Goal: Task Accomplishment & Management: Use online tool/utility

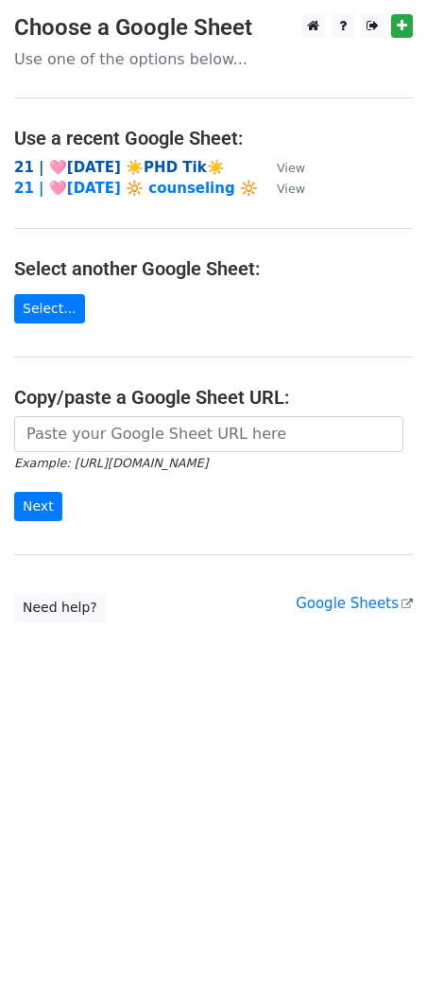
click at [96, 164] on strong "21 | 🩷AUG 15 ☀️PHD Tik☀️" at bounding box center [119, 167] width 211 height 17
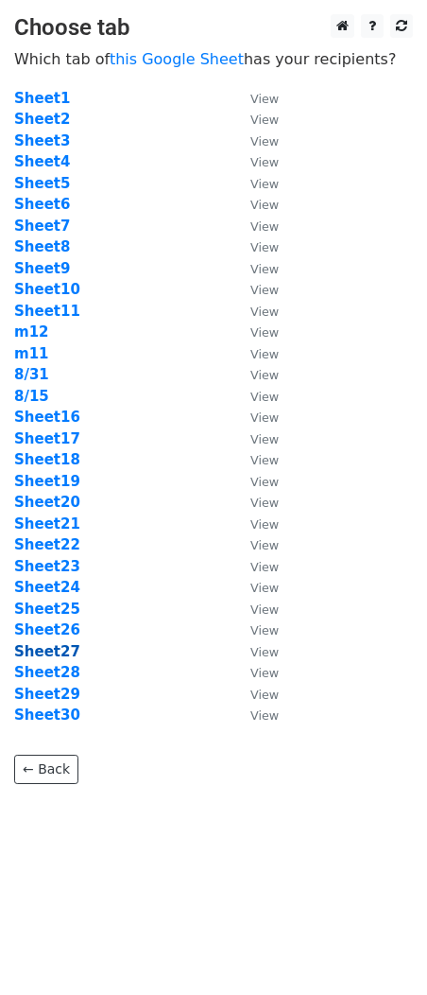
click at [57, 653] on strong "Sheet27" at bounding box center [47, 651] width 66 height 17
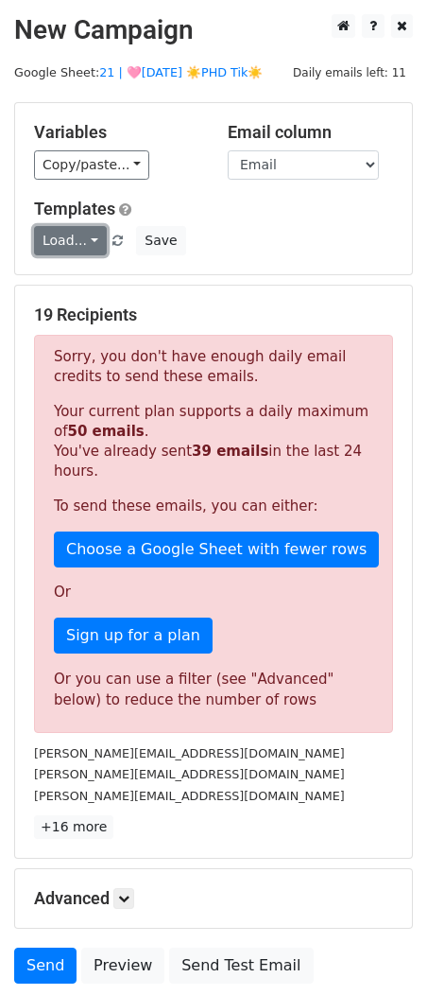
click at [78, 243] on link "Load..." at bounding box center [70, 240] width 73 height 29
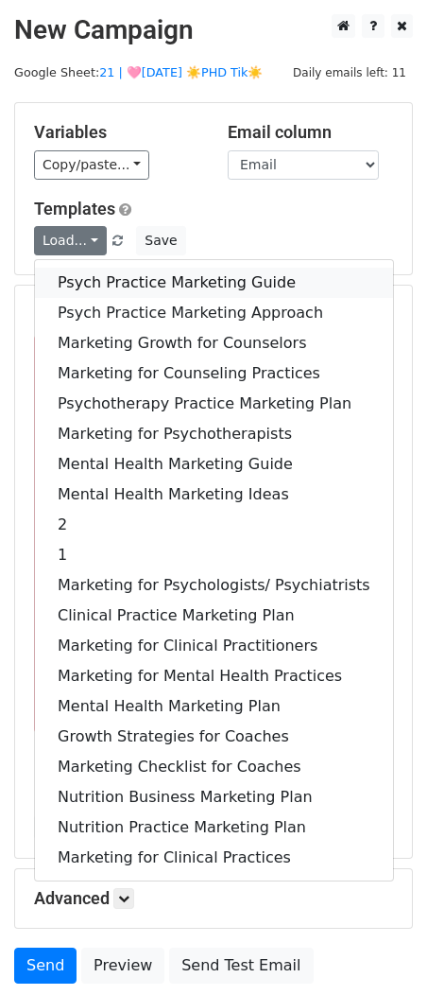
click at [76, 280] on link "Psych Practice Marketing Guide" at bounding box center [214, 283] width 358 height 30
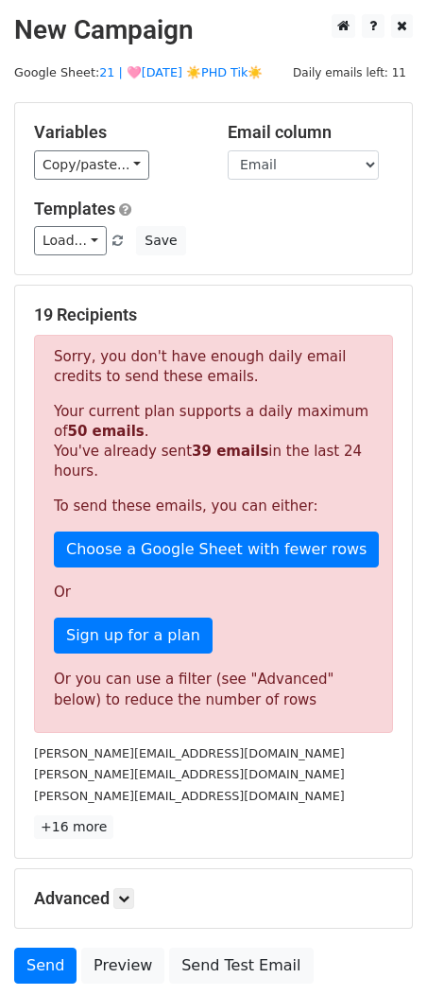
scroll to position [149, 0]
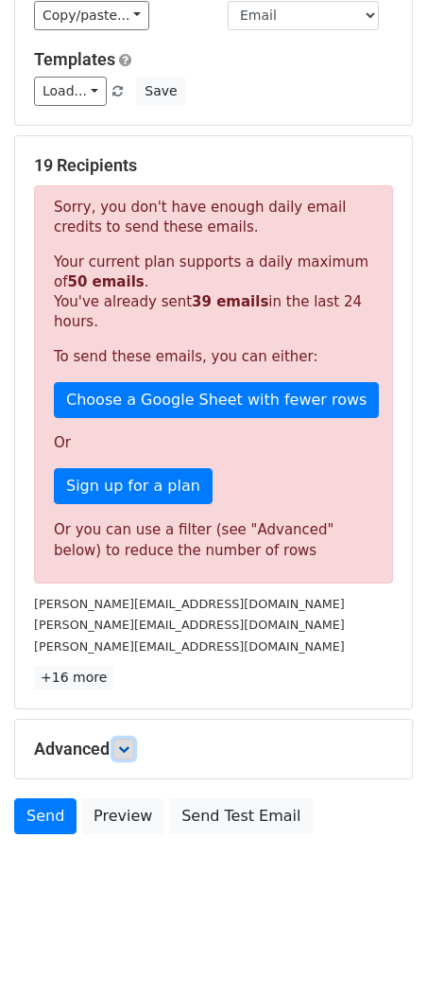
click at [122, 751] on icon at bounding box center [123, 748] width 11 height 11
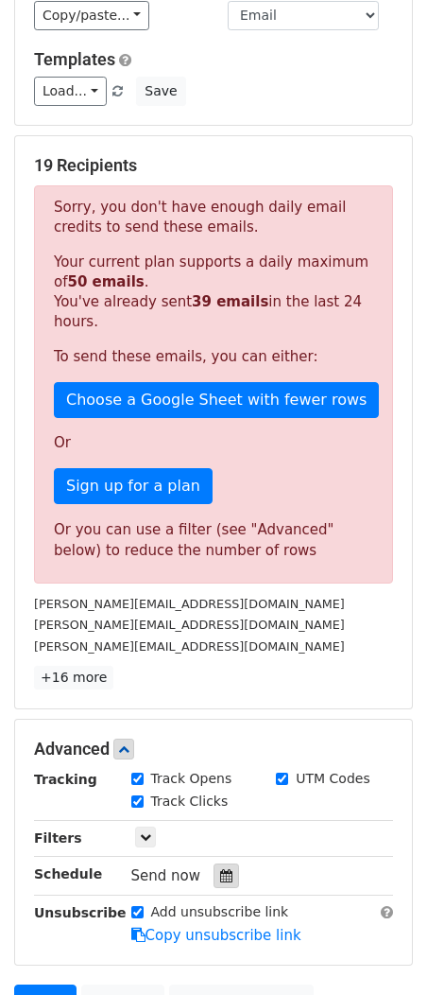
click at [220, 874] on icon at bounding box center [226, 875] width 12 height 13
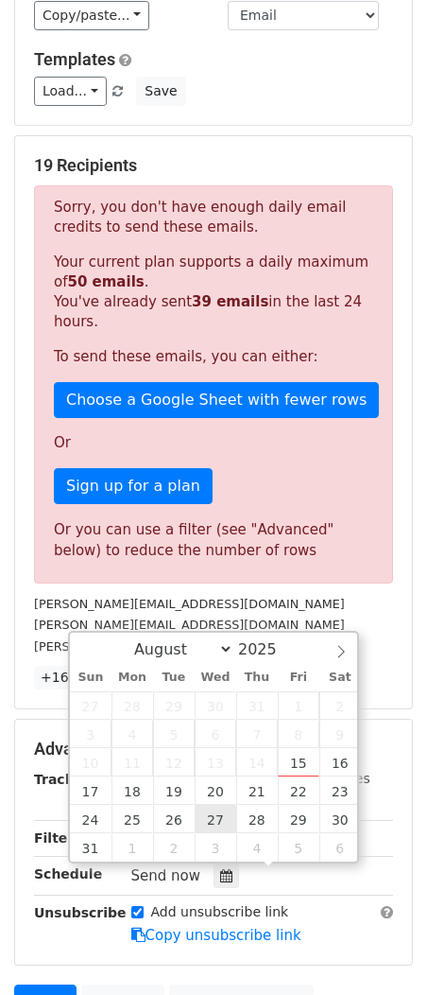
type input "2025-08-27 12:00"
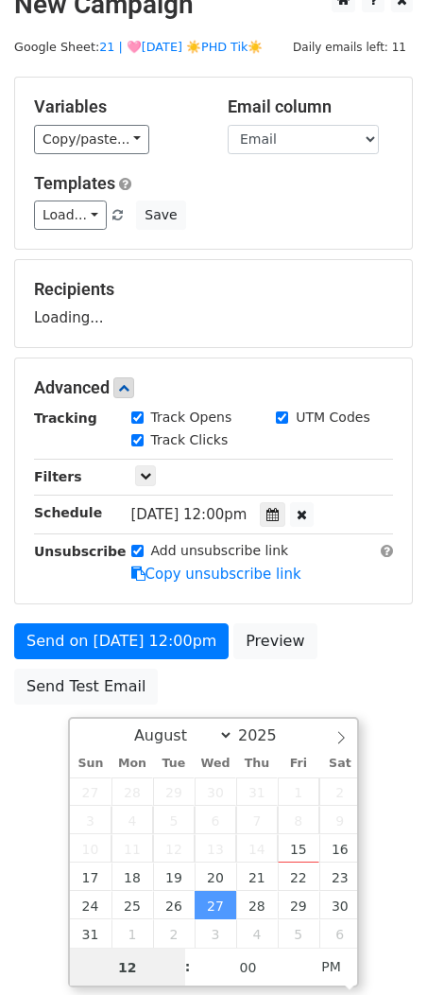
scroll to position [26, 0]
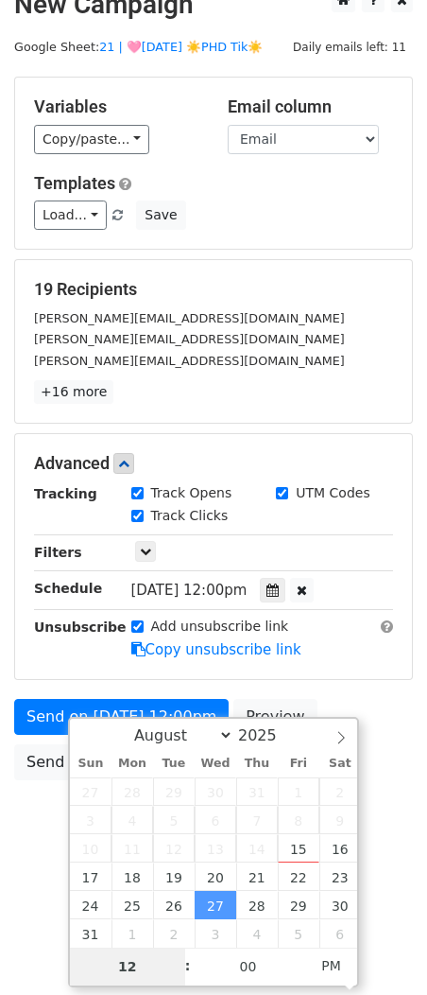
type input "9"
type input "2025-08-27 21:00"
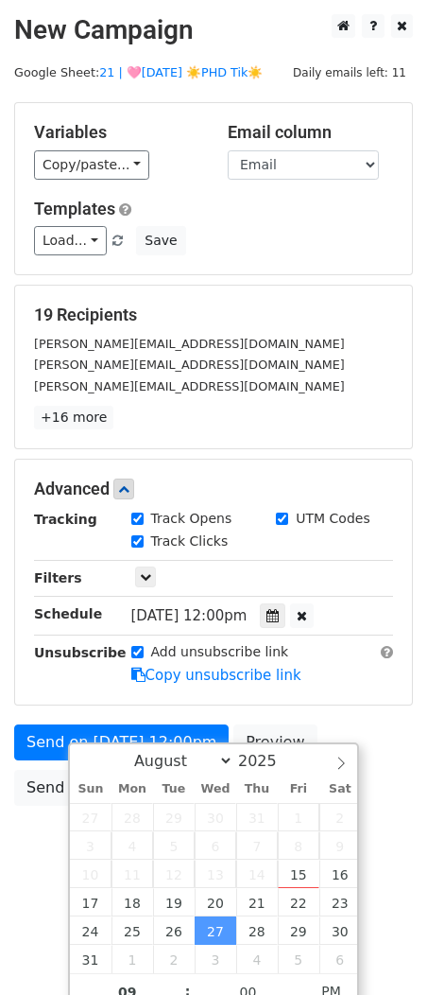
click at [26, 679] on form "Variables Copy/paste... {{Name}} {{Email}} Email column Name Email Templates Lo…" at bounding box center [213, 458] width 399 height 713
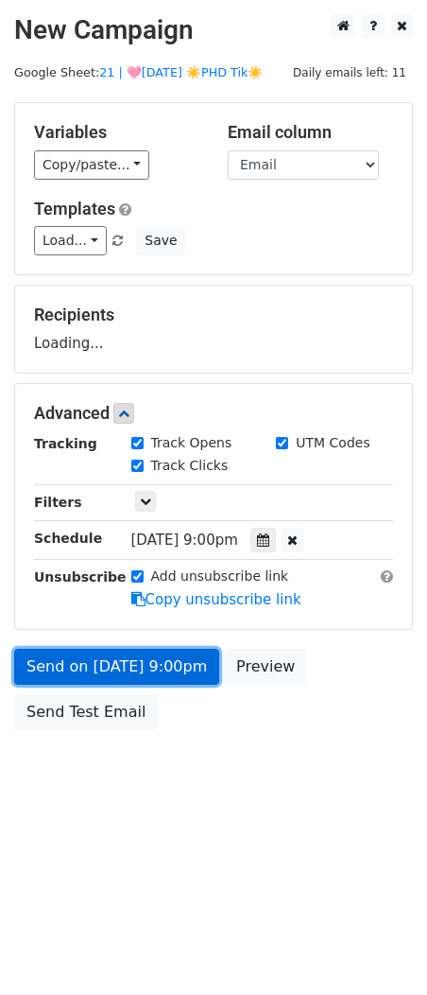
click at [85, 673] on link "Send on Aug 27 at 9:00pm" at bounding box center [116, 667] width 205 height 36
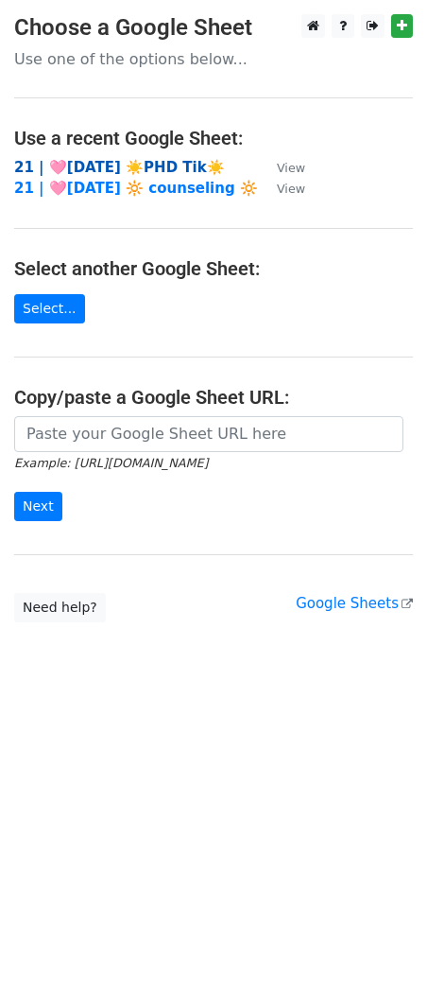
click at [143, 165] on strong "21 | 🩷AUG 15 ☀️PHD Tik☀️" at bounding box center [119, 167] width 211 height 17
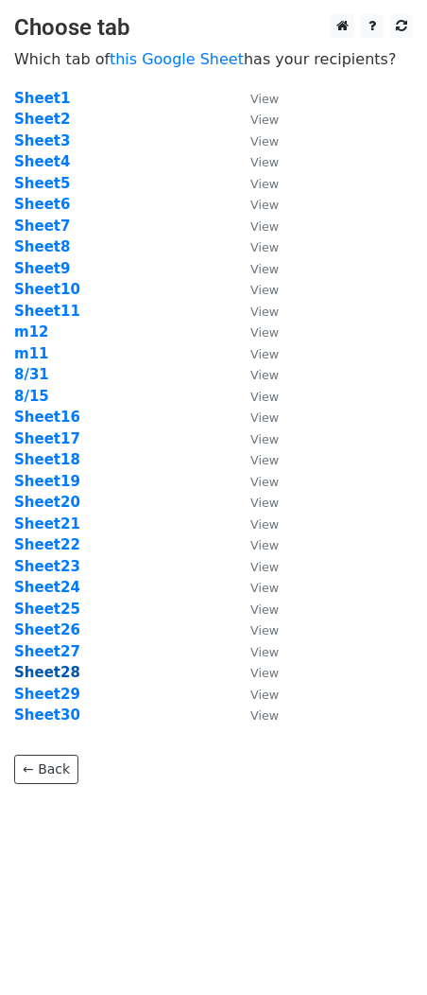
click at [51, 667] on strong "Sheet28" at bounding box center [47, 672] width 66 height 17
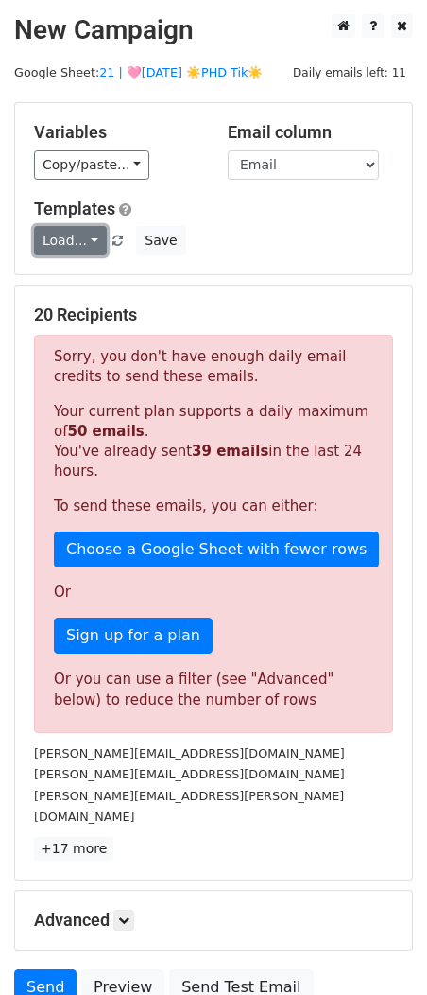
click at [67, 246] on link "Load..." at bounding box center [70, 240] width 73 height 29
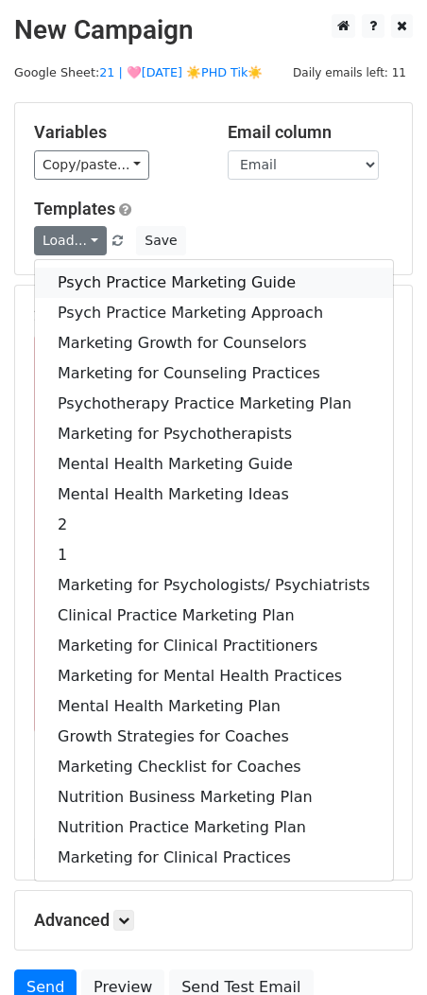
click at [69, 274] on link "Psych Practice Marketing Guide" at bounding box center [214, 283] width 358 height 30
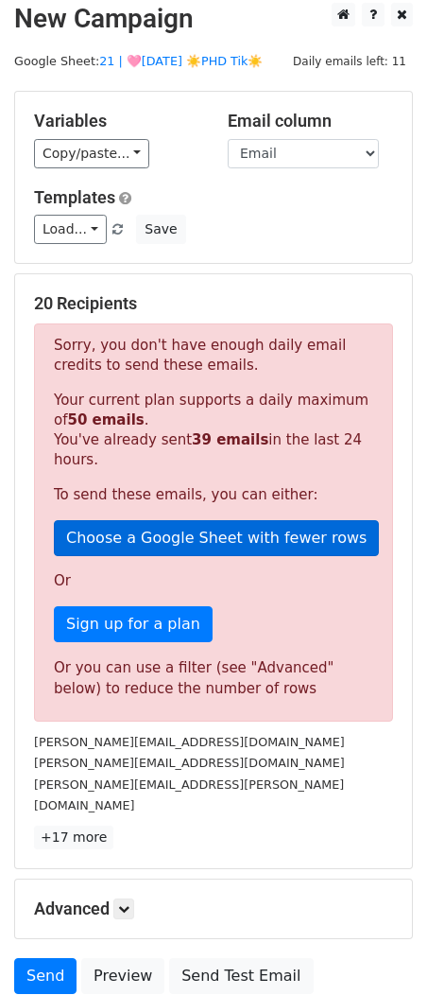
scroll to position [149, 0]
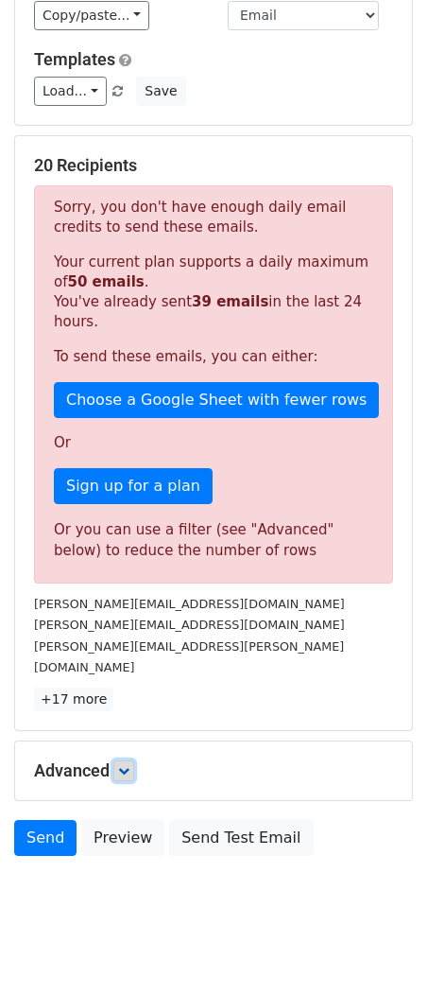
click at [130, 765] on icon at bounding box center [123, 770] width 11 height 11
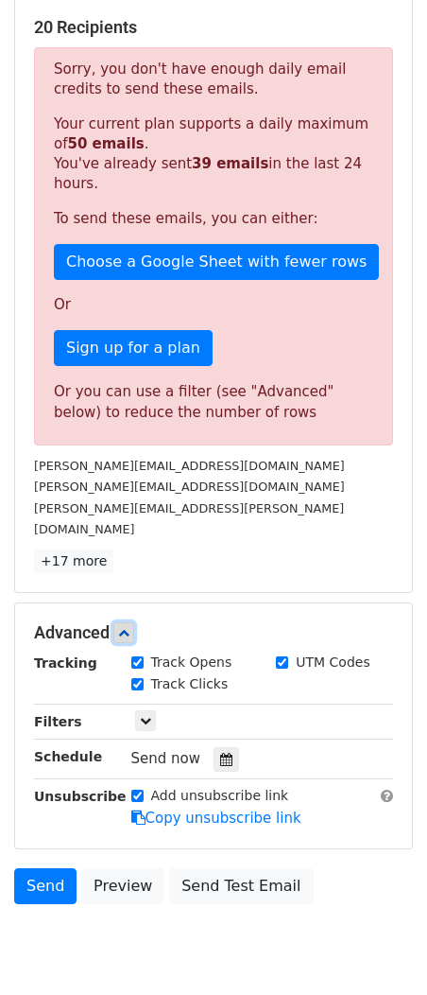
scroll to position [335, 0]
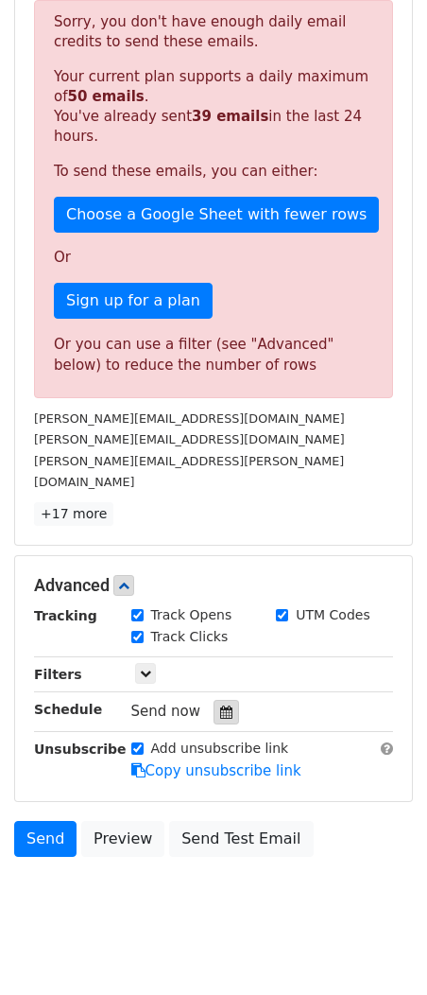
click at [220, 705] on icon at bounding box center [226, 711] width 12 height 13
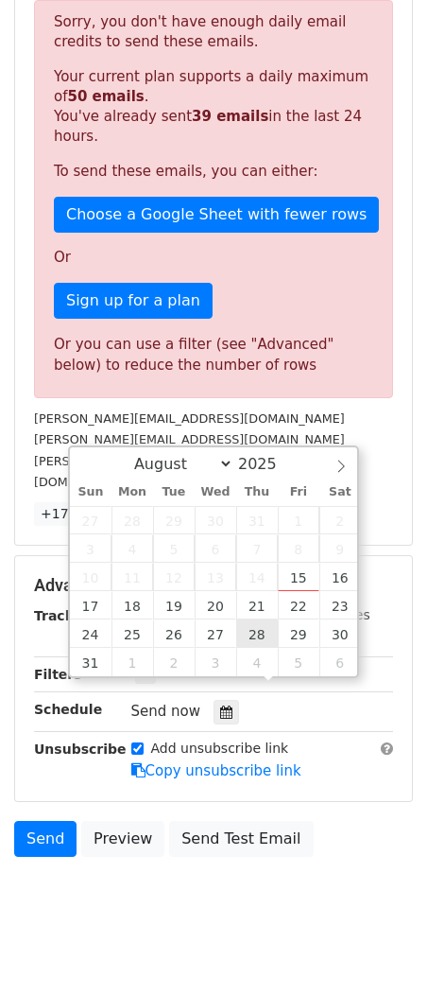
type input "2025-08-28 12:00"
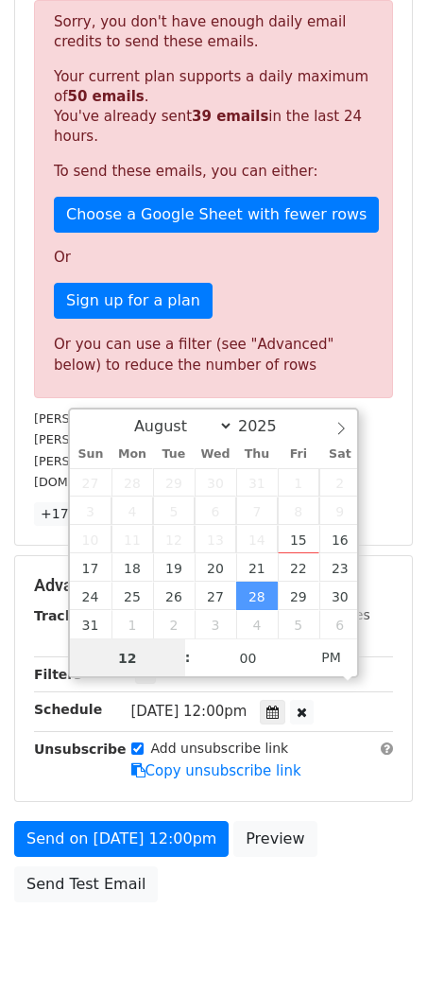
scroll to position [26, 0]
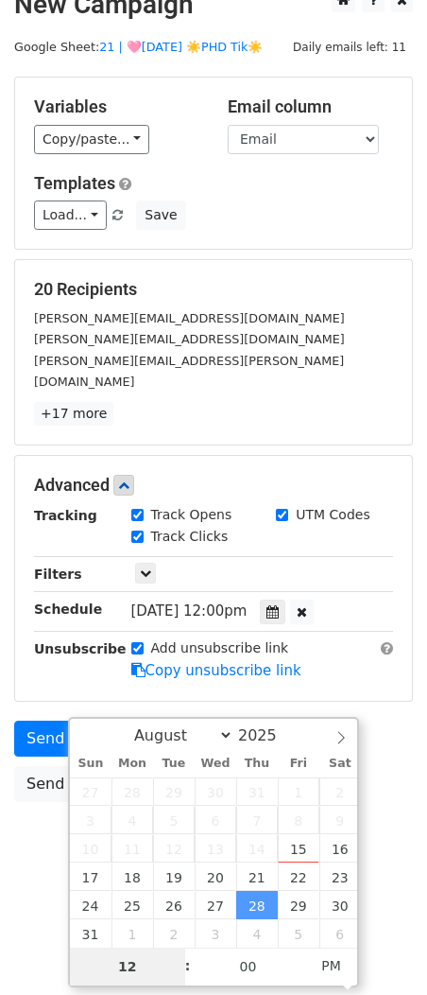
type input "8"
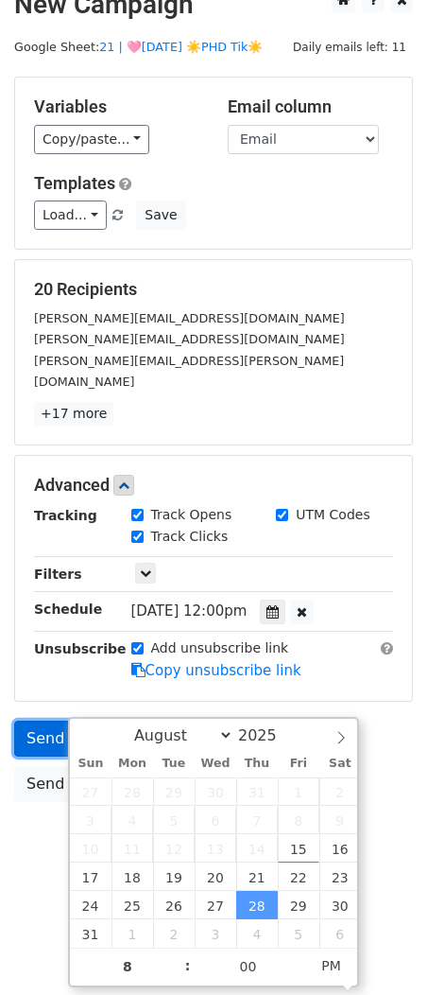
type input "2025-08-28 20:00"
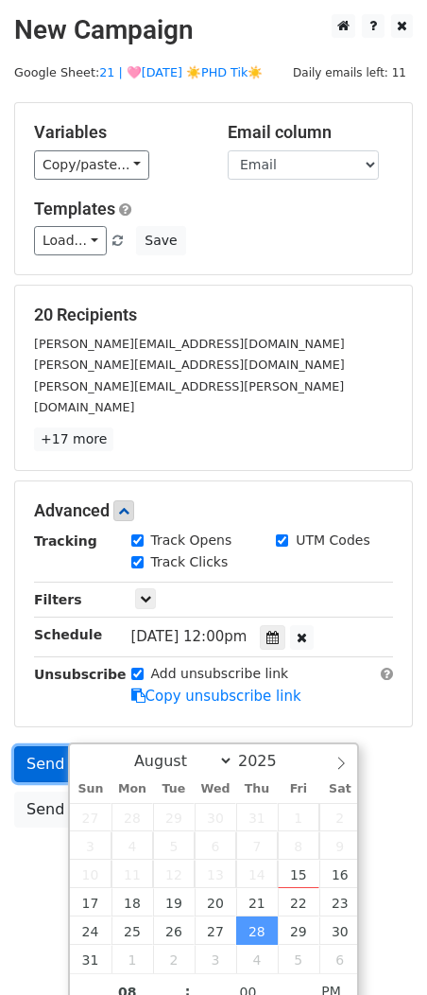
click at [46, 705] on form "Variables Copy/paste... {{Name}} {{Email}} Email column Name Email Templates Lo…" at bounding box center [213, 469] width 399 height 735
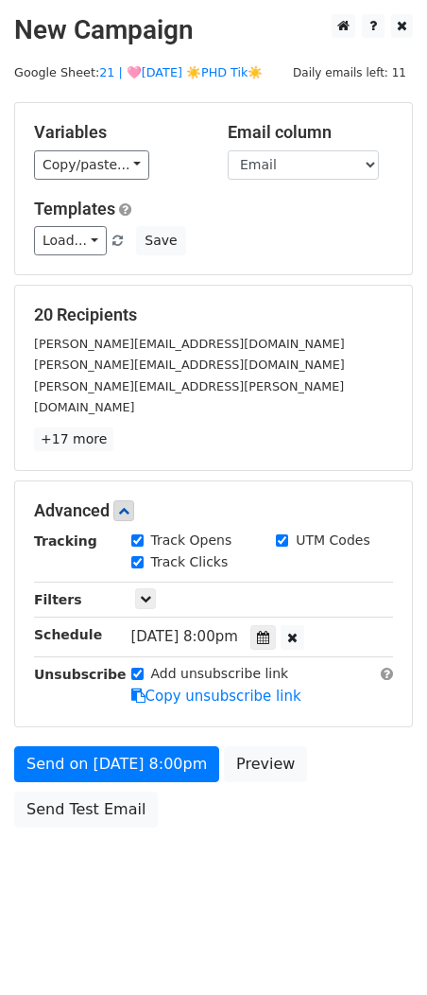
click at [72, 677] on div "Unsubscribe" at bounding box center [68, 686] width 97 height 44
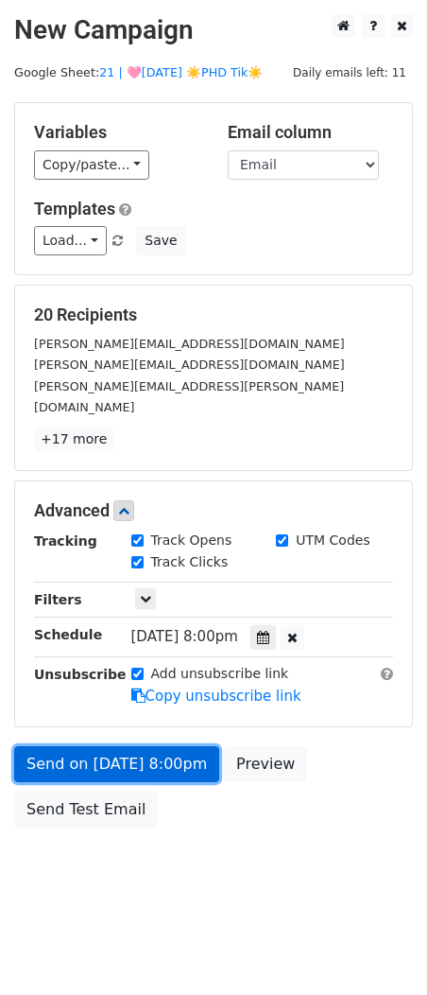
click at [65, 746] on link "Send on Aug 28 at 8:00pm" at bounding box center [116, 764] width 205 height 36
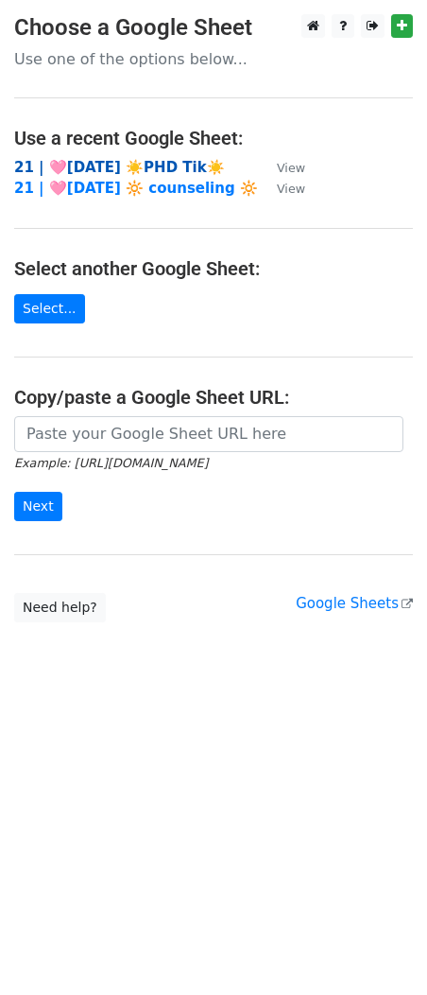
click at [183, 167] on strong "21 | 🩷[DATE] ☀️PHD Tik☀️" at bounding box center [119, 167] width 211 height 17
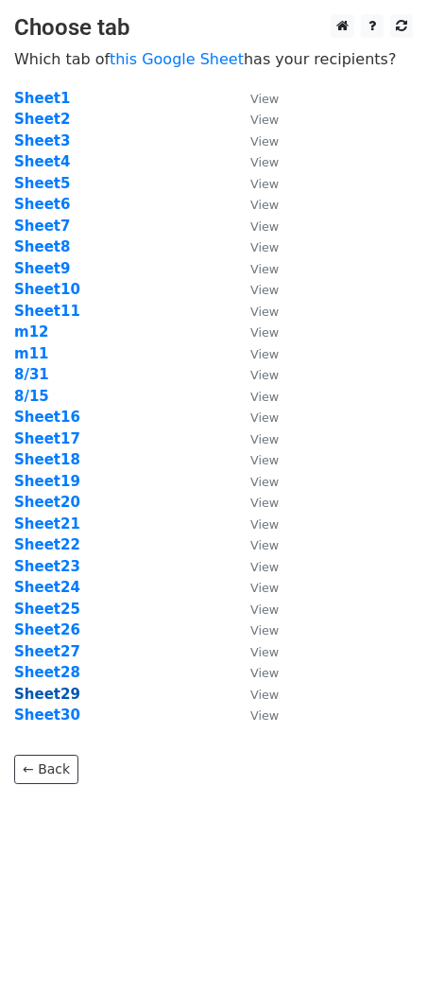
click at [47, 686] on strong "Sheet29" at bounding box center [47, 694] width 66 height 17
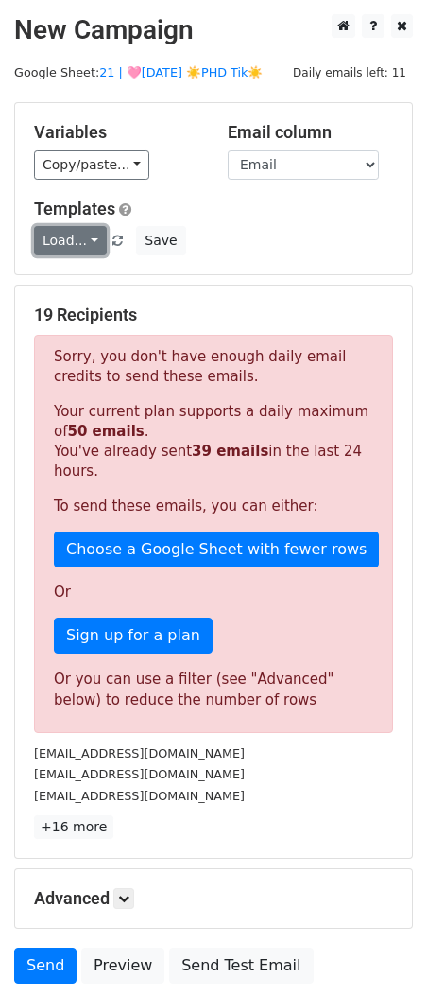
click at [79, 247] on link "Load..." at bounding box center [70, 240] width 73 height 29
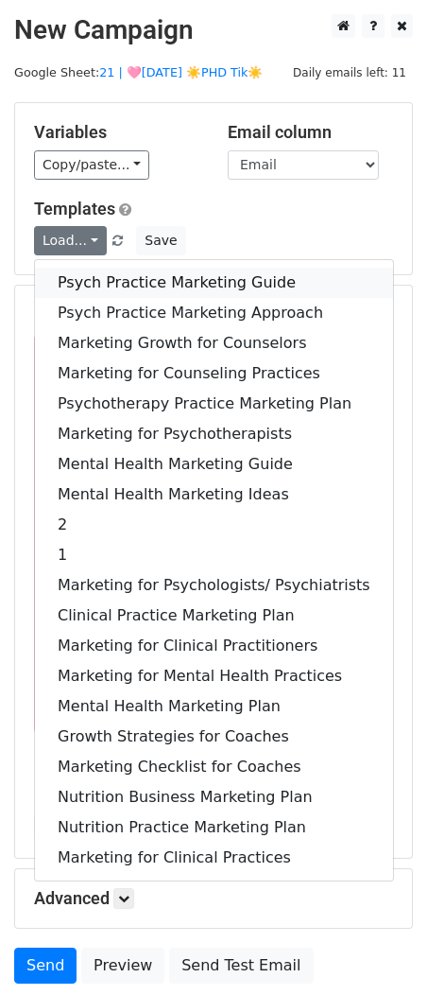
click at [88, 288] on link "Psych Practice Marketing Guide" at bounding box center [214, 283] width 358 height 30
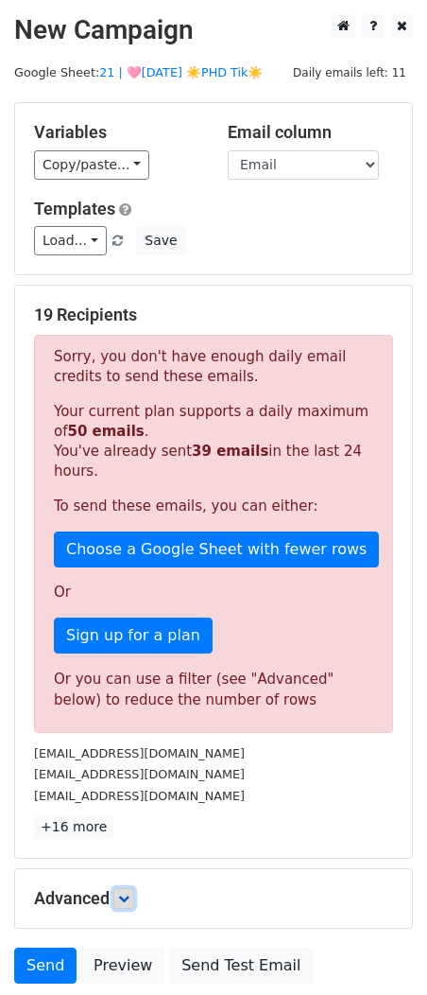
click at [131, 904] on link at bounding box center [123, 898] width 21 height 21
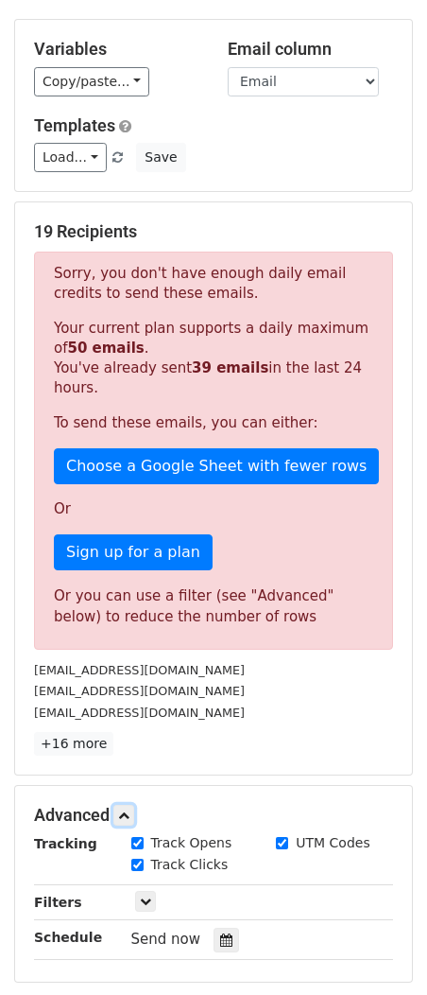
scroll to position [335, 0]
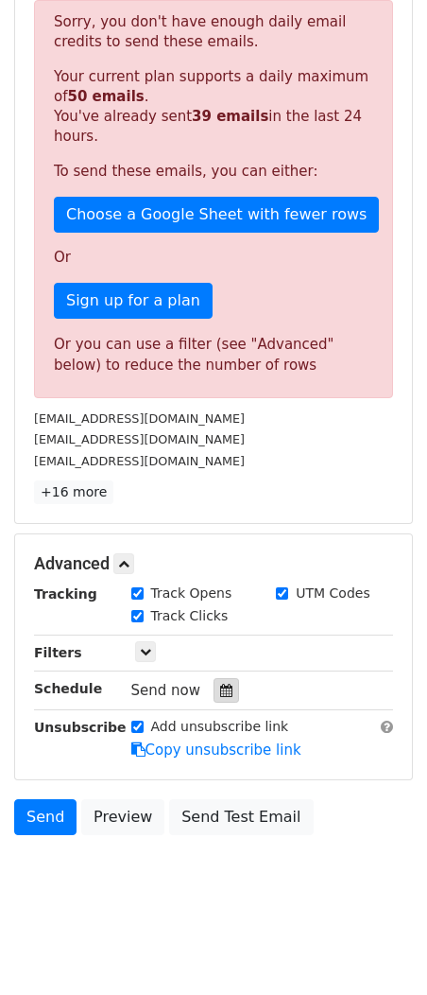
click at [221, 682] on div at bounding box center [227, 690] width 26 height 25
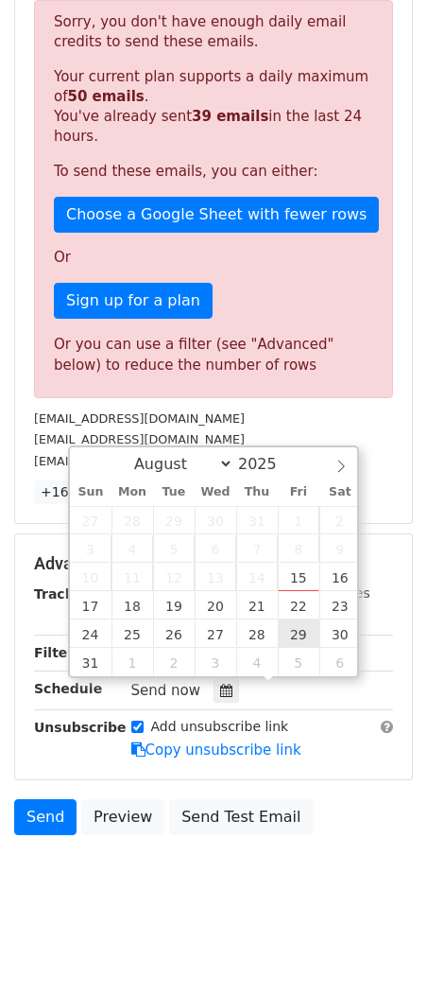
type input "[DATE] 12:00"
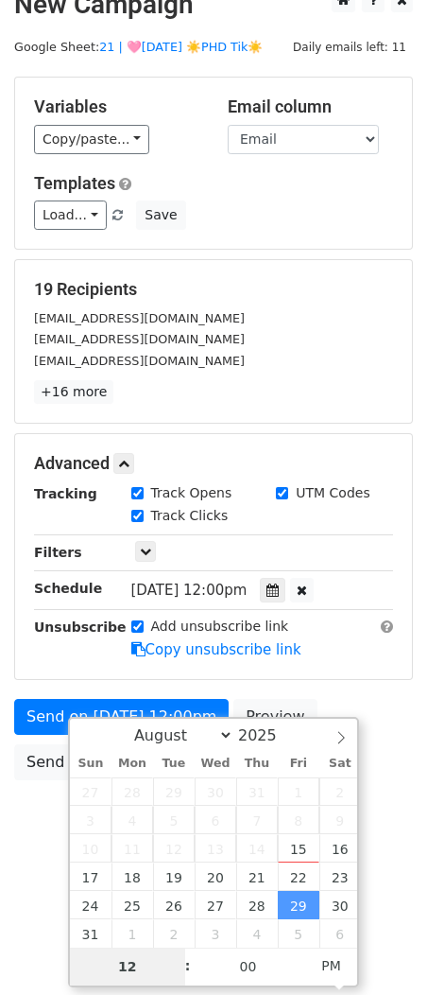
type input "9"
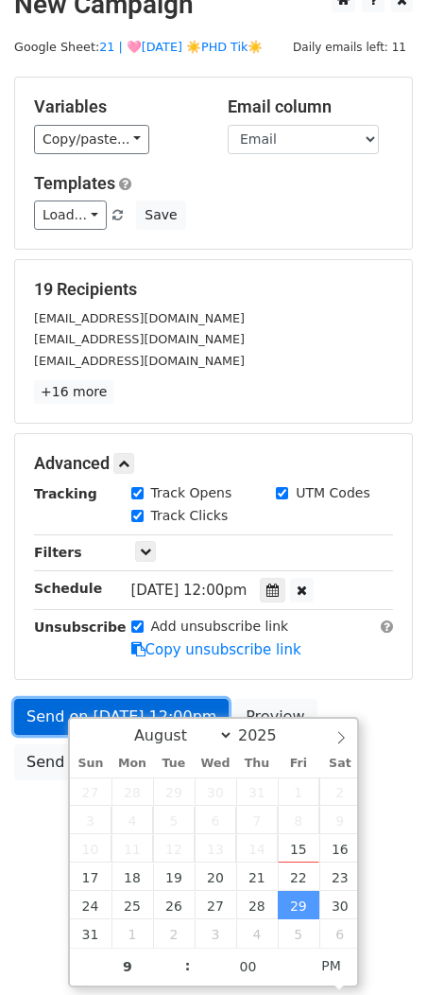
type input "[DATE] 21:00"
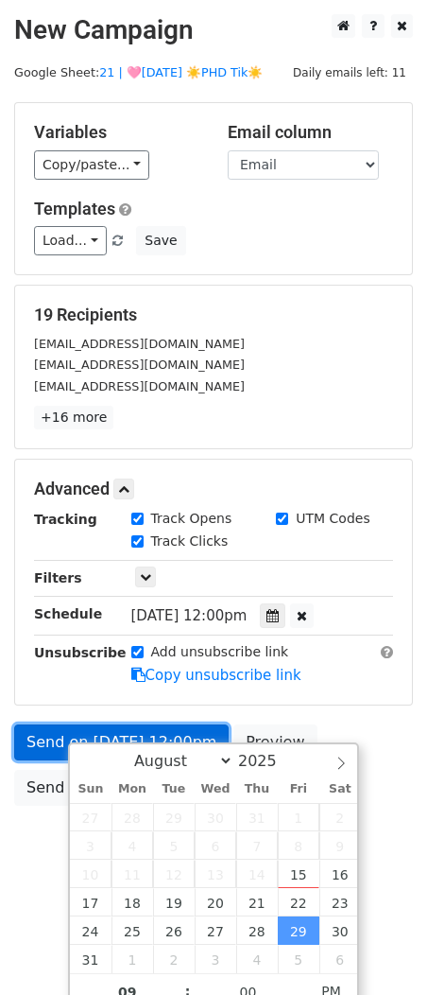
click at [45, 718] on form "Variables Copy/paste... {{Name}} {{Email}} Email column Name Email Templates Lo…" at bounding box center [213, 458] width 399 height 713
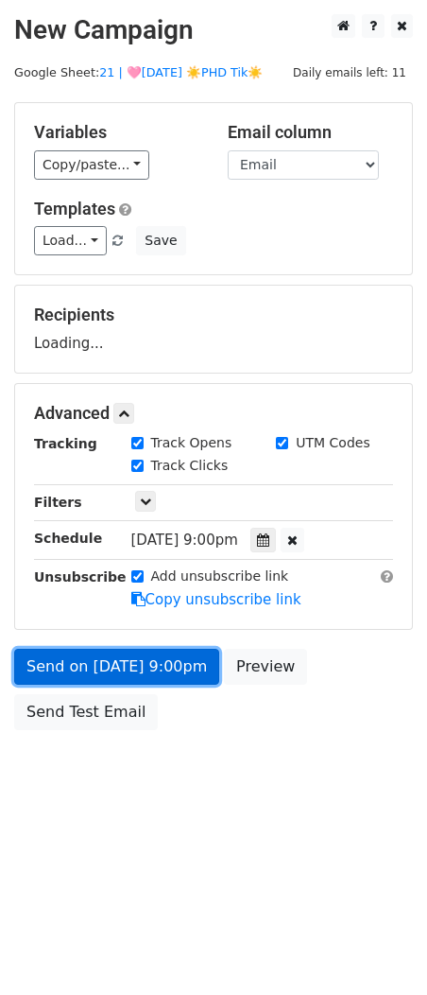
click at [87, 675] on link "Send on [DATE] 9:00pm" at bounding box center [116, 667] width 205 height 36
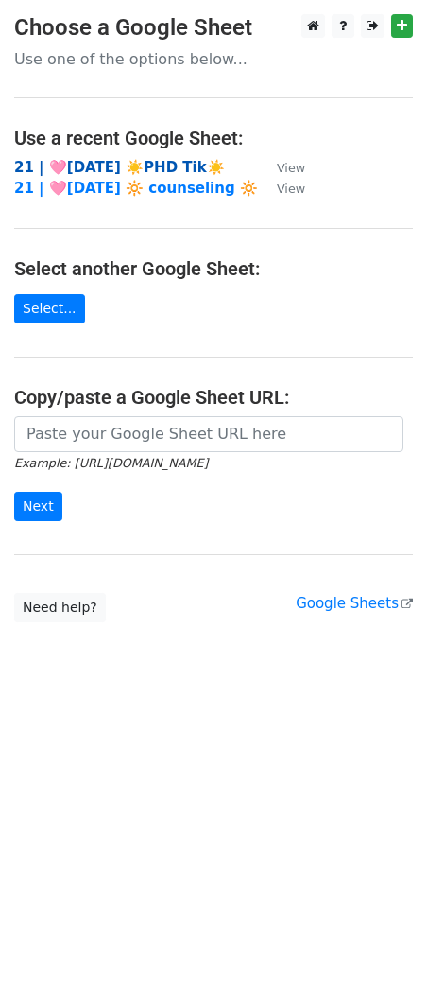
click at [164, 168] on strong "21 | 🩷AUG 15 ☀️PHD Tik☀️" at bounding box center [119, 167] width 211 height 17
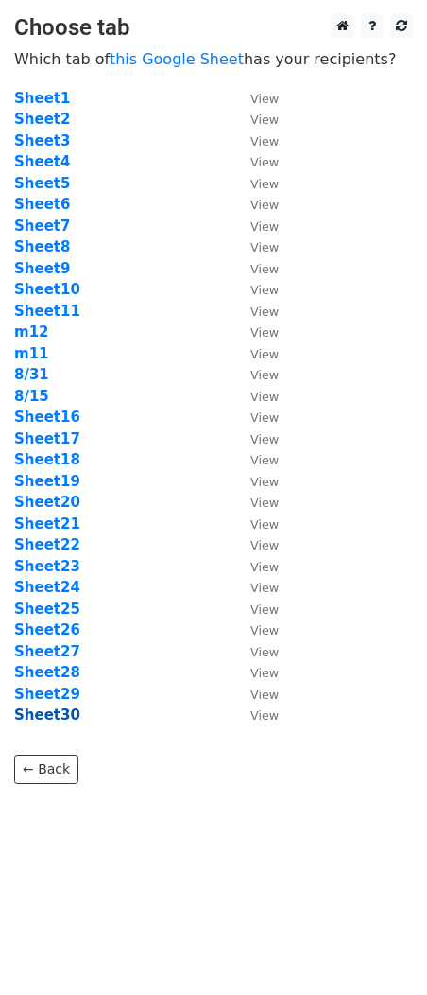
click at [57, 722] on strong "Sheet30" at bounding box center [47, 714] width 66 height 17
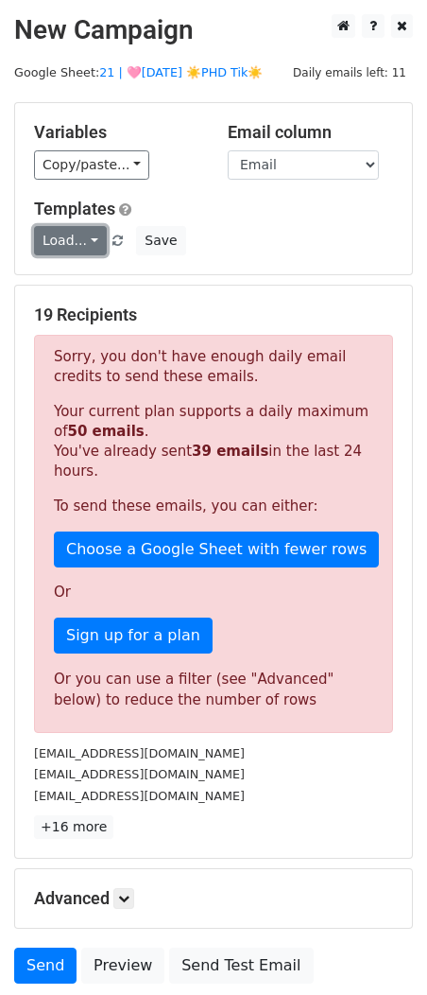
click at [85, 237] on link "Load..." at bounding box center [70, 240] width 73 height 29
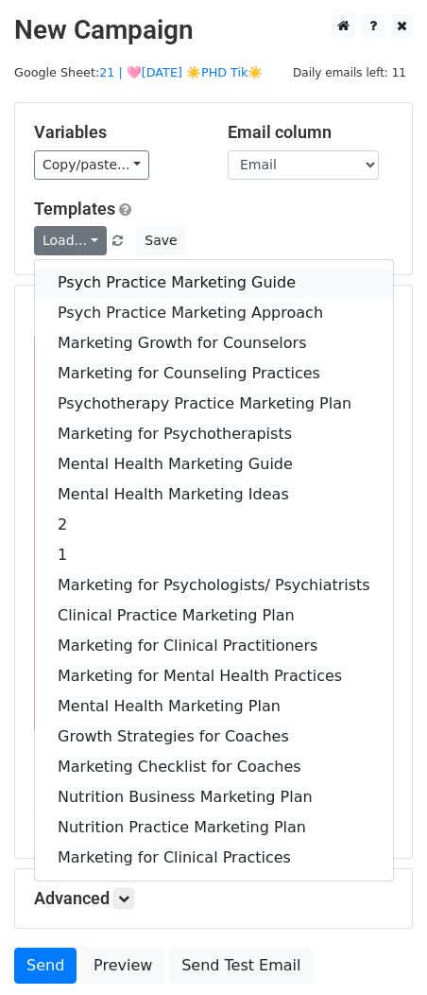
click at [101, 273] on link "Psych Practice Marketing Guide" at bounding box center [214, 283] width 358 height 30
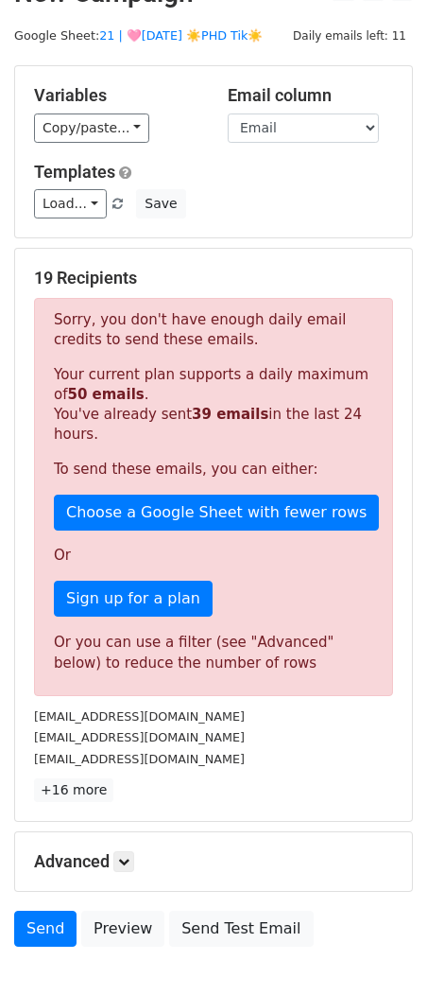
scroll to position [149, 0]
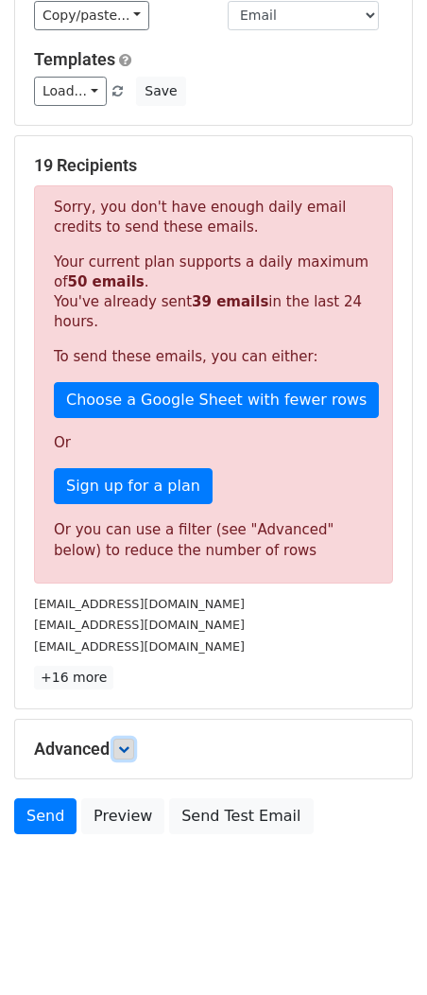
click at [130, 743] on icon at bounding box center [123, 748] width 11 height 11
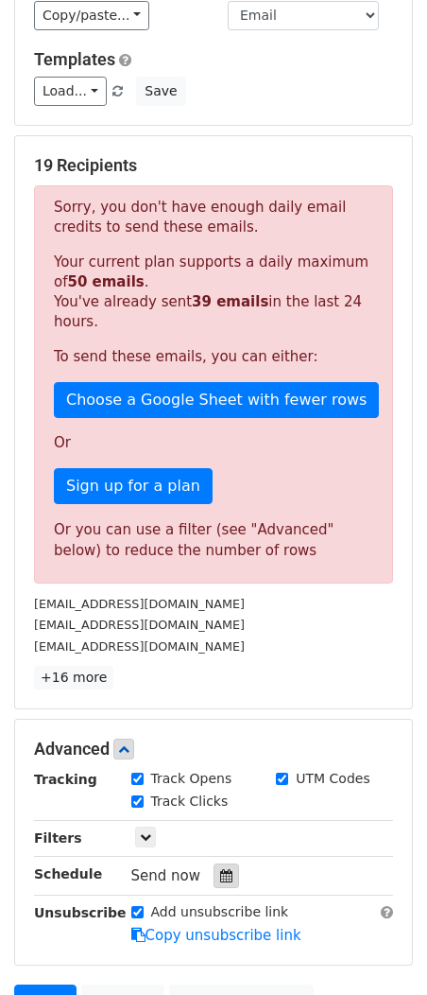
click at [220, 880] on icon at bounding box center [226, 875] width 12 height 13
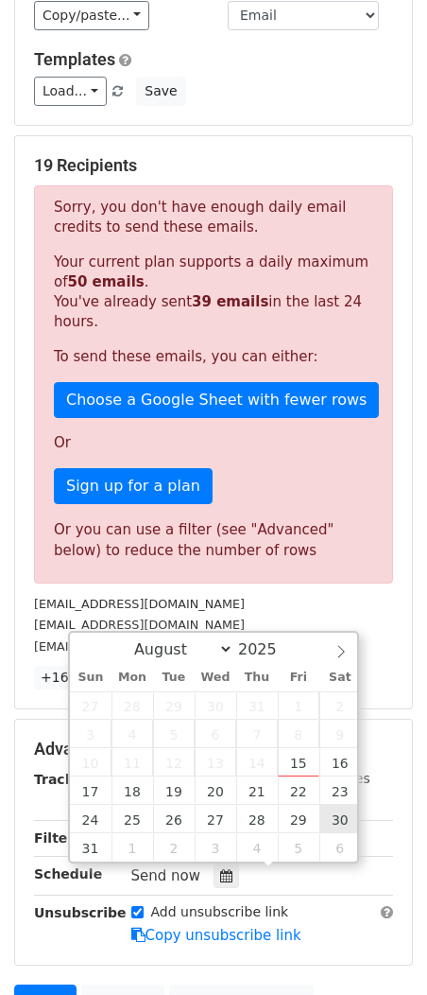
type input "2025-08-30 12:00"
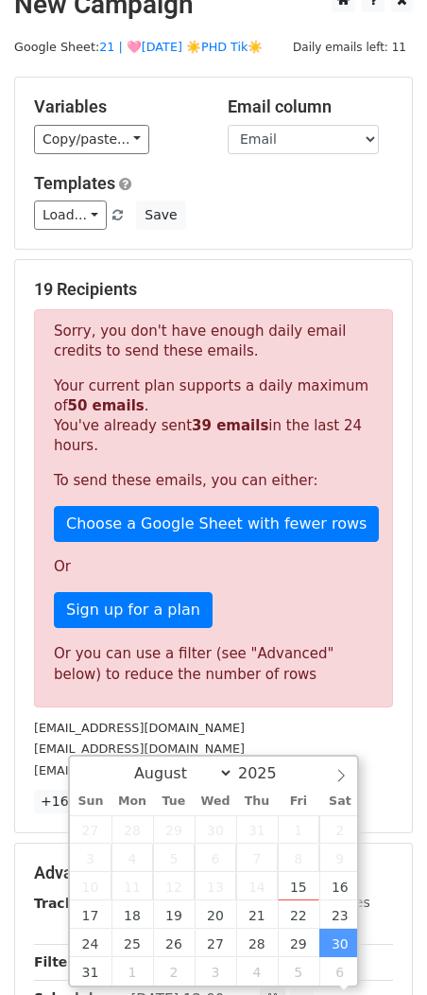
scroll to position [1, 0]
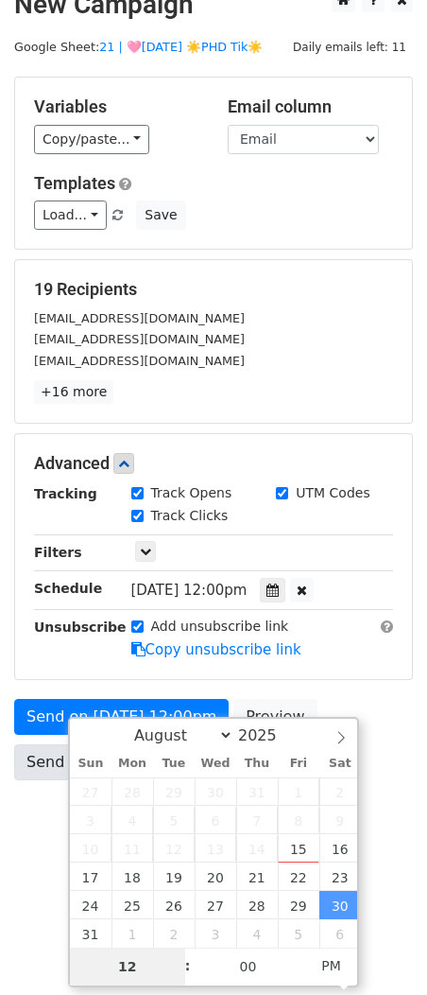
type input "9"
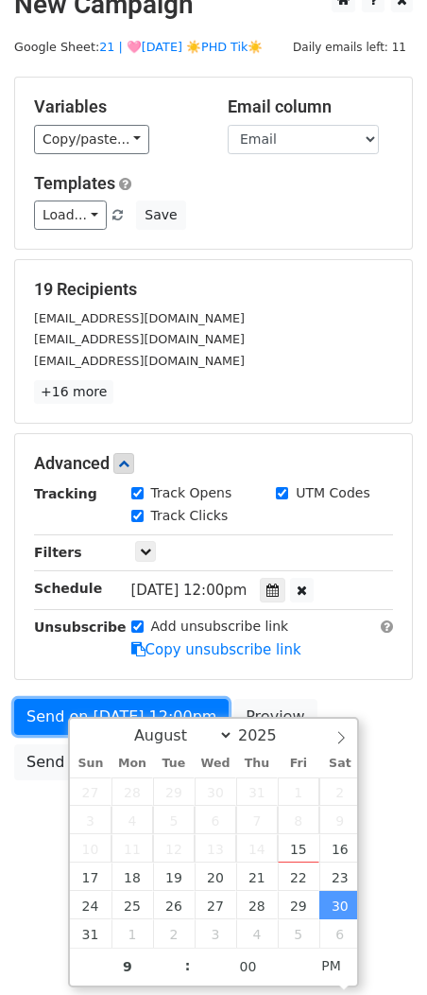
type input "2025-08-30 21:00"
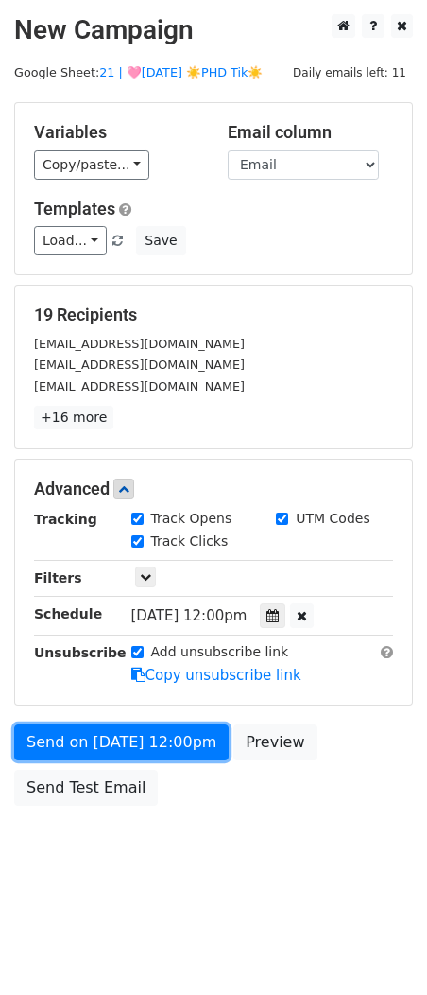
scroll to position [0, 0]
click at [39, 710] on form "Variables Copy/paste... {{Name}} {{Email}} Email column Name Email Templates Lo…" at bounding box center [213, 458] width 399 height 713
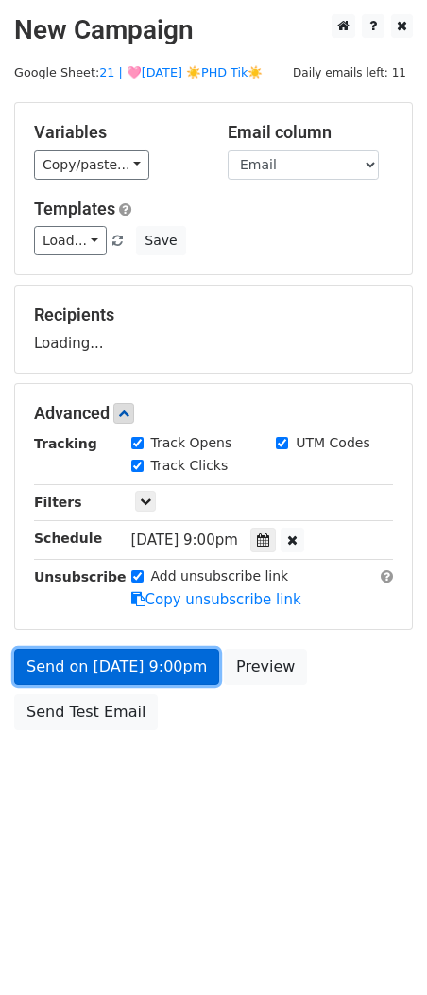
click at [156, 669] on form "Variables Copy/paste... {{Name}} {{Email}} Email column Name Email Templates Lo…" at bounding box center [213, 420] width 399 height 637
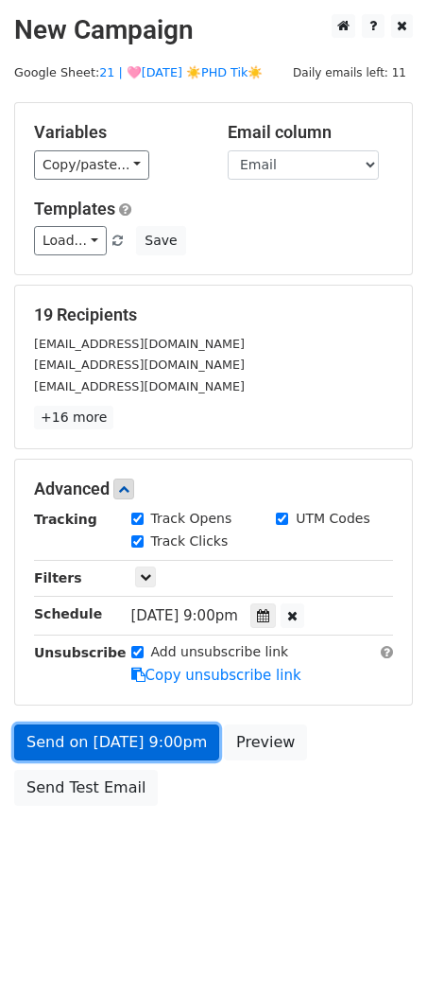
click at [160, 741] on link "Send on Aug 30 at 9:00pm" at bounding box center [116, 742] width 205 height 36
